Goal: Information Seeking & Learning: Learn about a topic

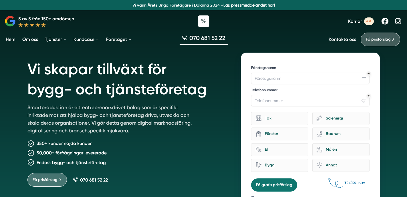
click at [216, 131] on div "Vi skapar tillväxt för bygg- och tjänsteföretag Smartproduktion är ett entrepre…" at bounding box center [127, 132] width 200 height 158
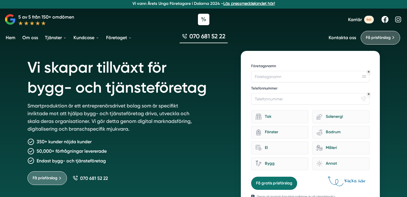
scroll to position [3, 0]
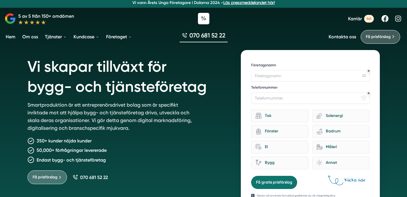
click at [322, 5] on p "Vi vann Årets Unga Företagare i Dalarna 2024 – Läs pressmeddelandet här!" at bounding box center [203, 3] width 403 height 6
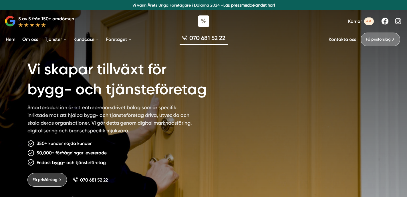
scroll to position [3, 0]
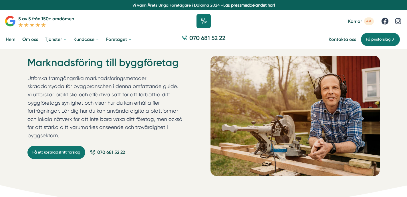
click at [203, 23] on icon at bounding box center [204, 21] width 14 height 14
